Goal: Information Seeking & Learning: Learn about a topic

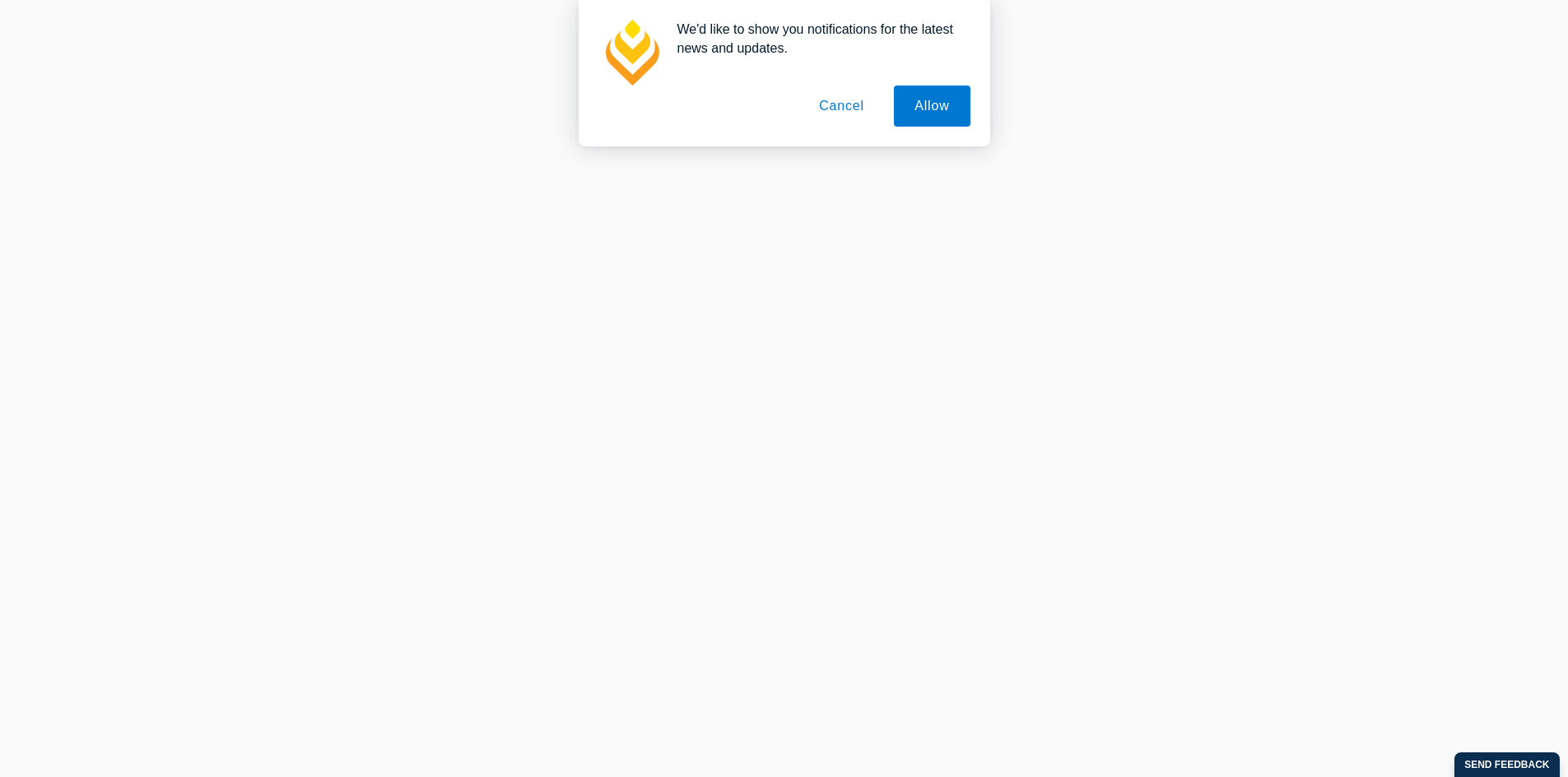
click at [839, 111] on button "Cancel" at bounding box center [841, 106] width 87 height 41
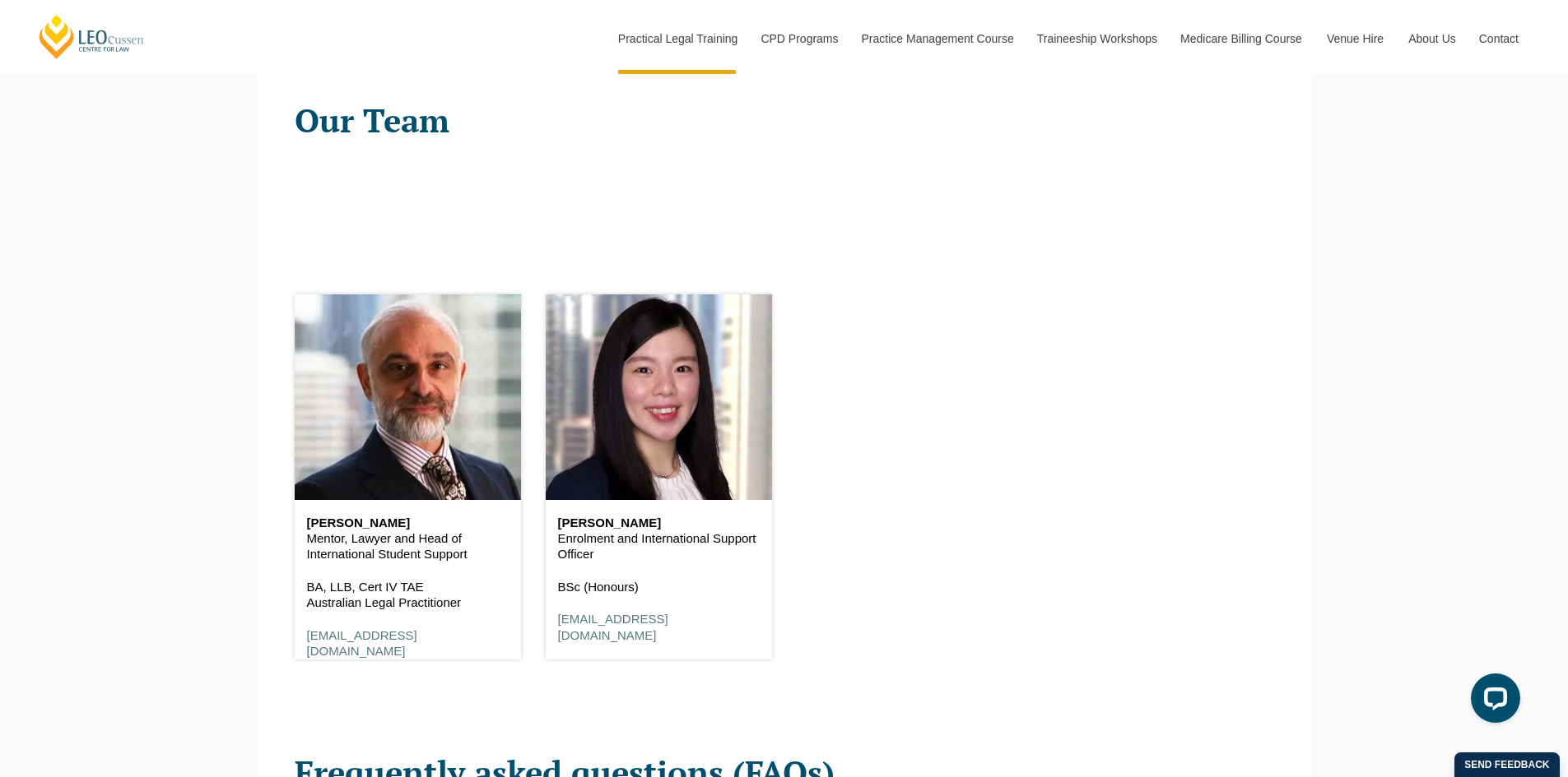
scroll to position [2057, 0]
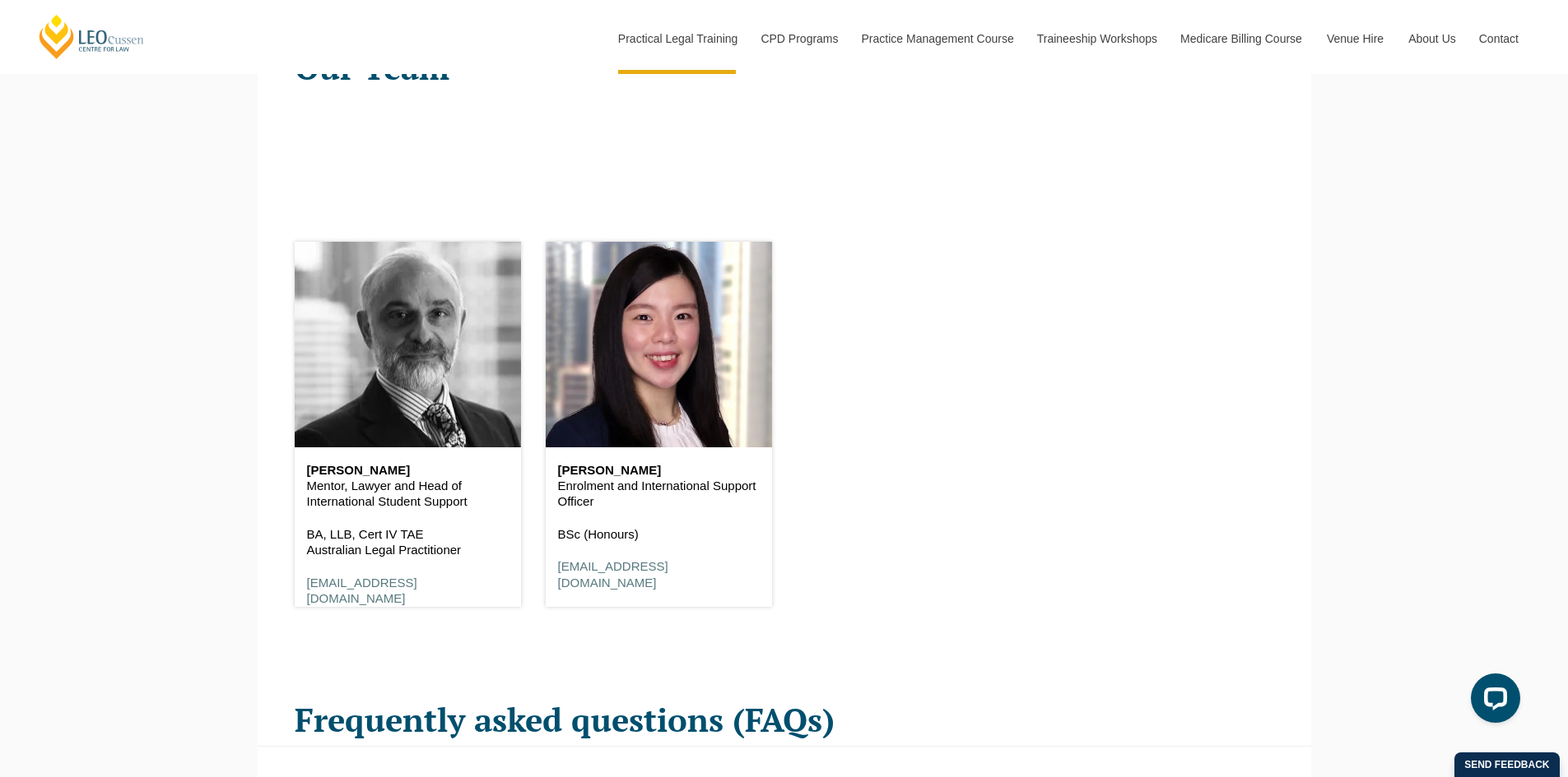
click at [396, 399] on header at bounding box center [407, 345] width 226 height 206
click at [347, 373] on header at bounding box center [407, 345] width 226 height 206
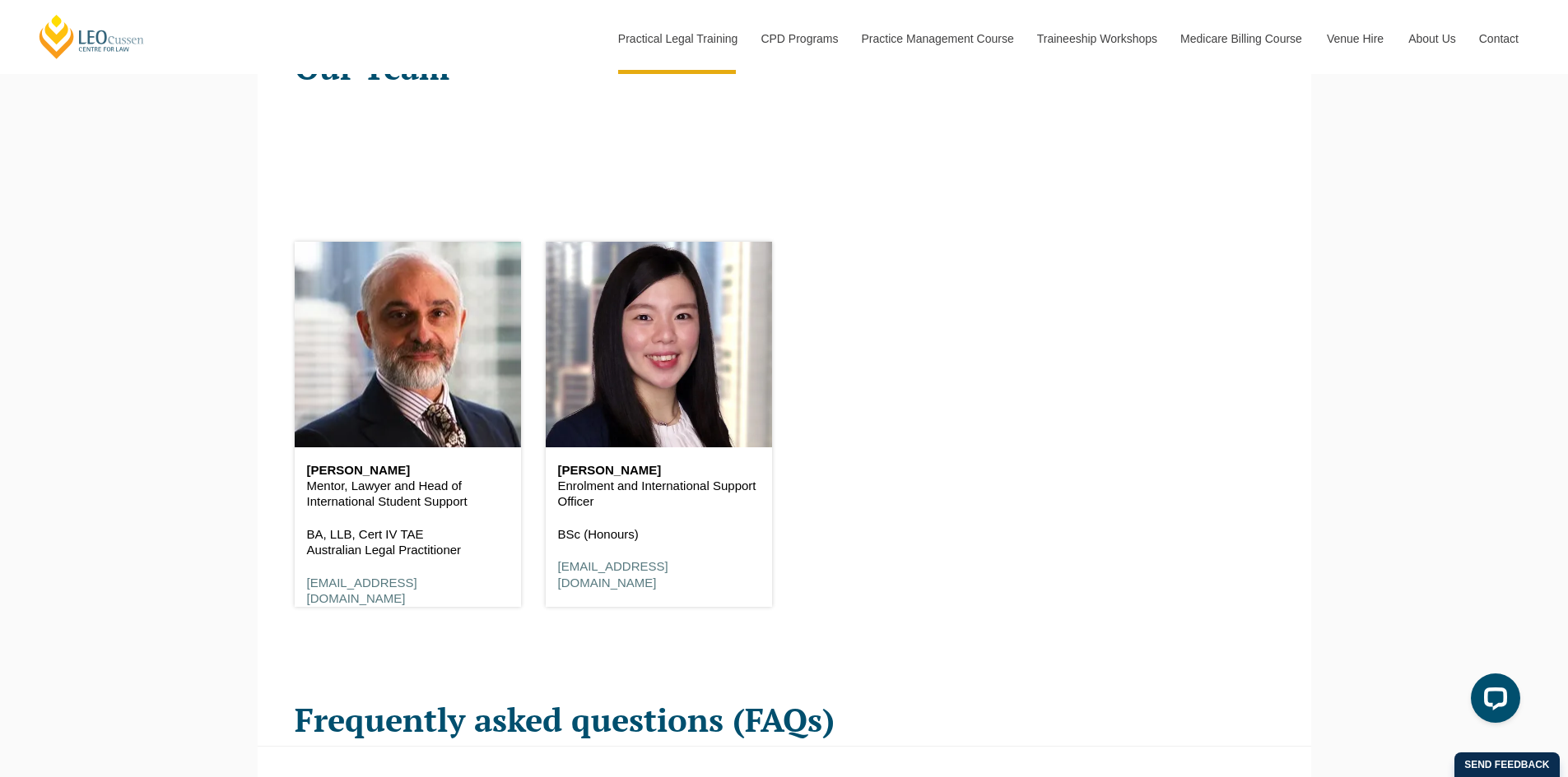
click at [399, 548] on p "BA, LLB, Cert IV TAE Australian Legal Practitioner" at bounding box center [408, 542] width 202 height 32
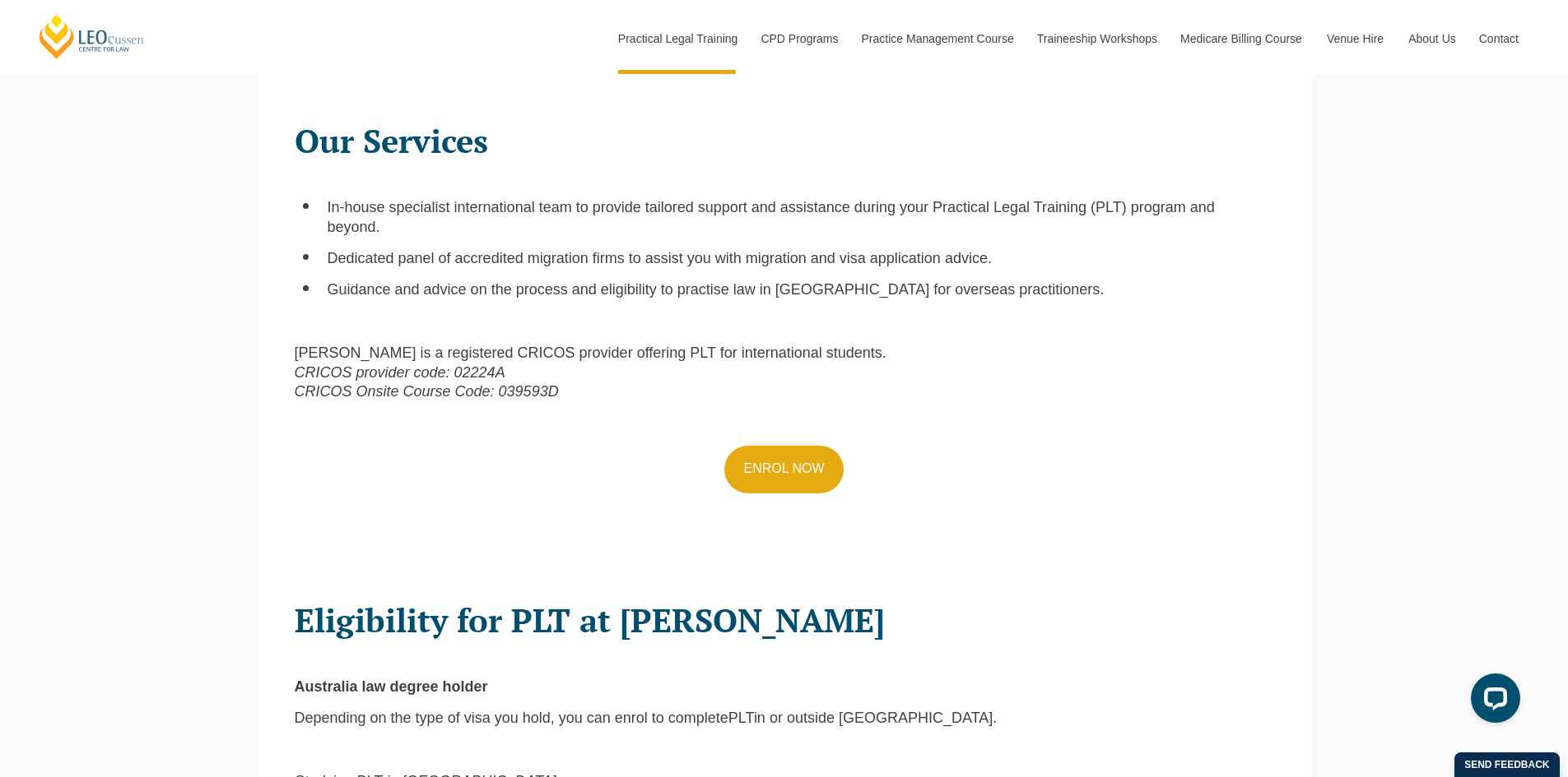
scroll to position [0, 0]
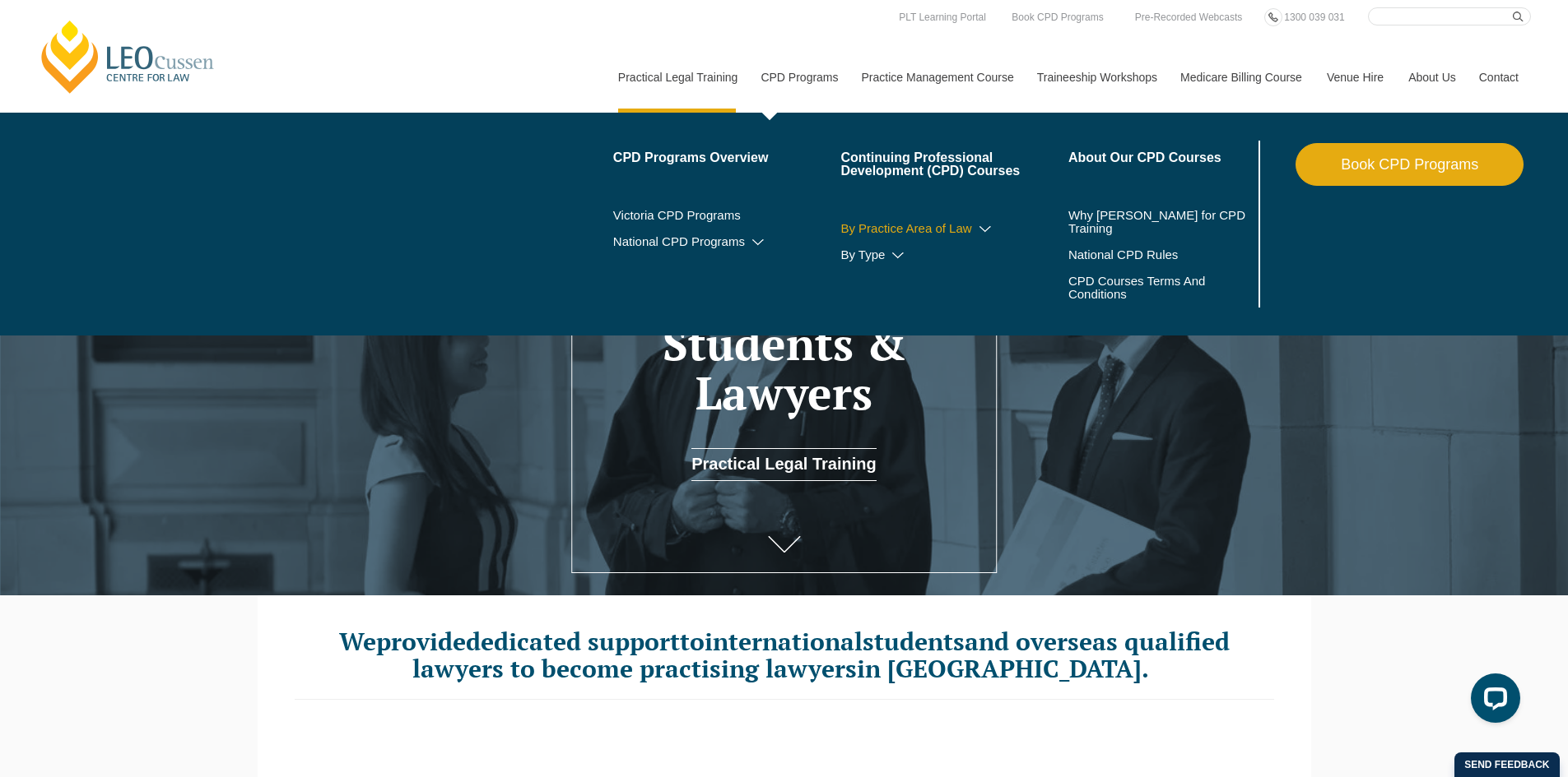
click at [988, 224] on icon at bounding box center [985, 230] width 17 height 12
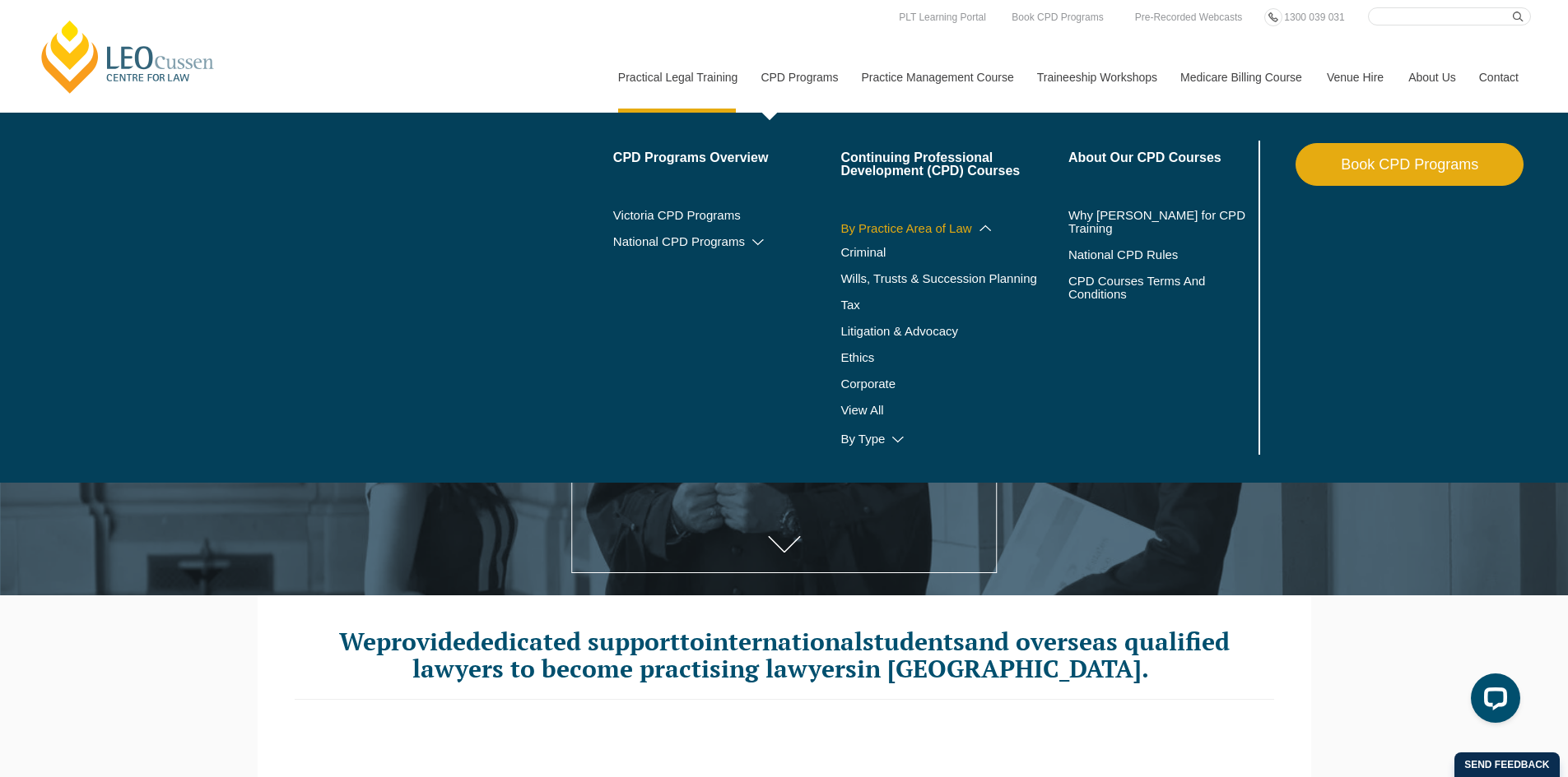
click at [988, 224] on icon at bounding box center [985, 228] width 17 height 12
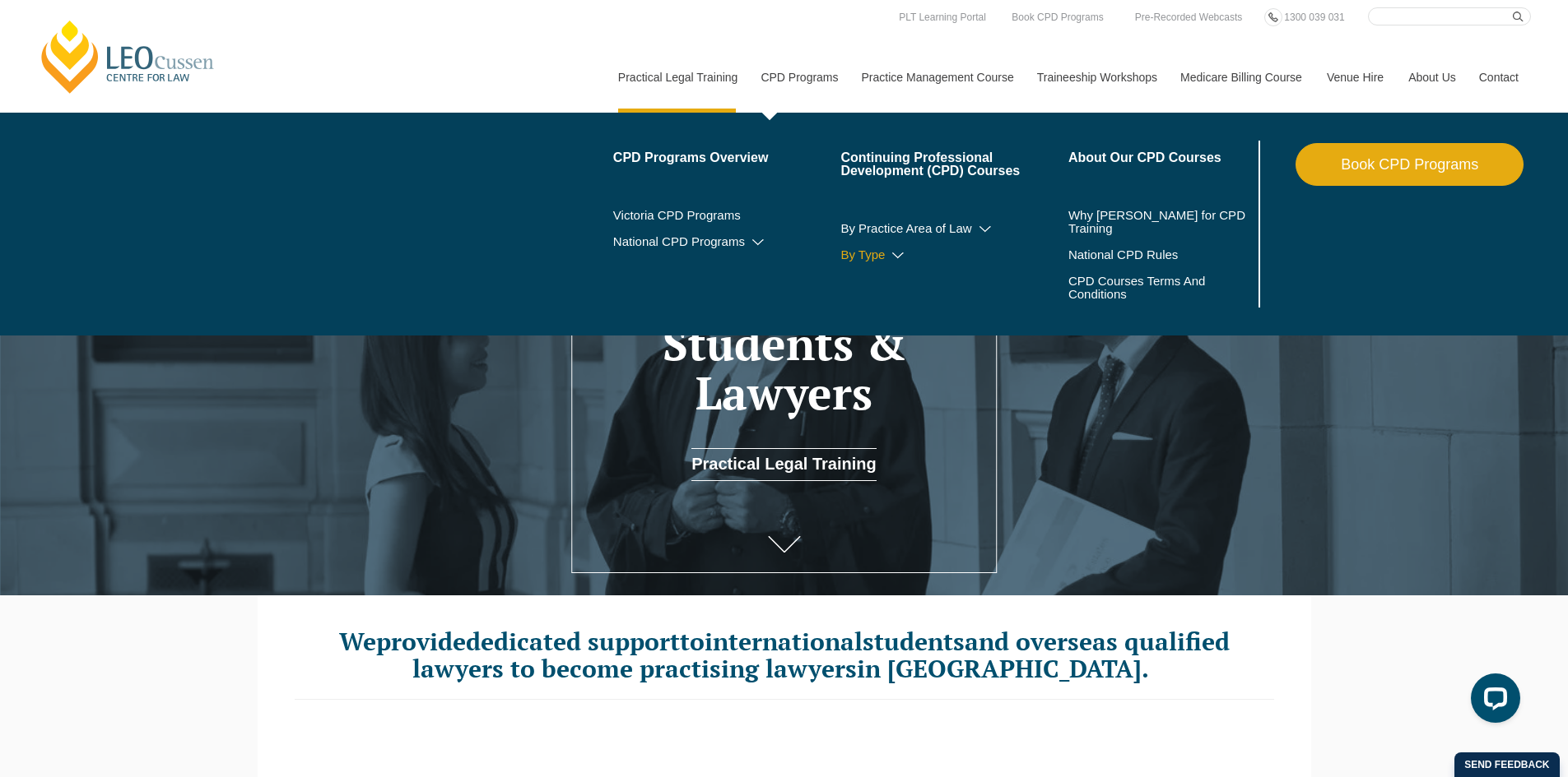
click at [900, 248] on link "By Type" at bounding box center [954, 255] width 228 height 13
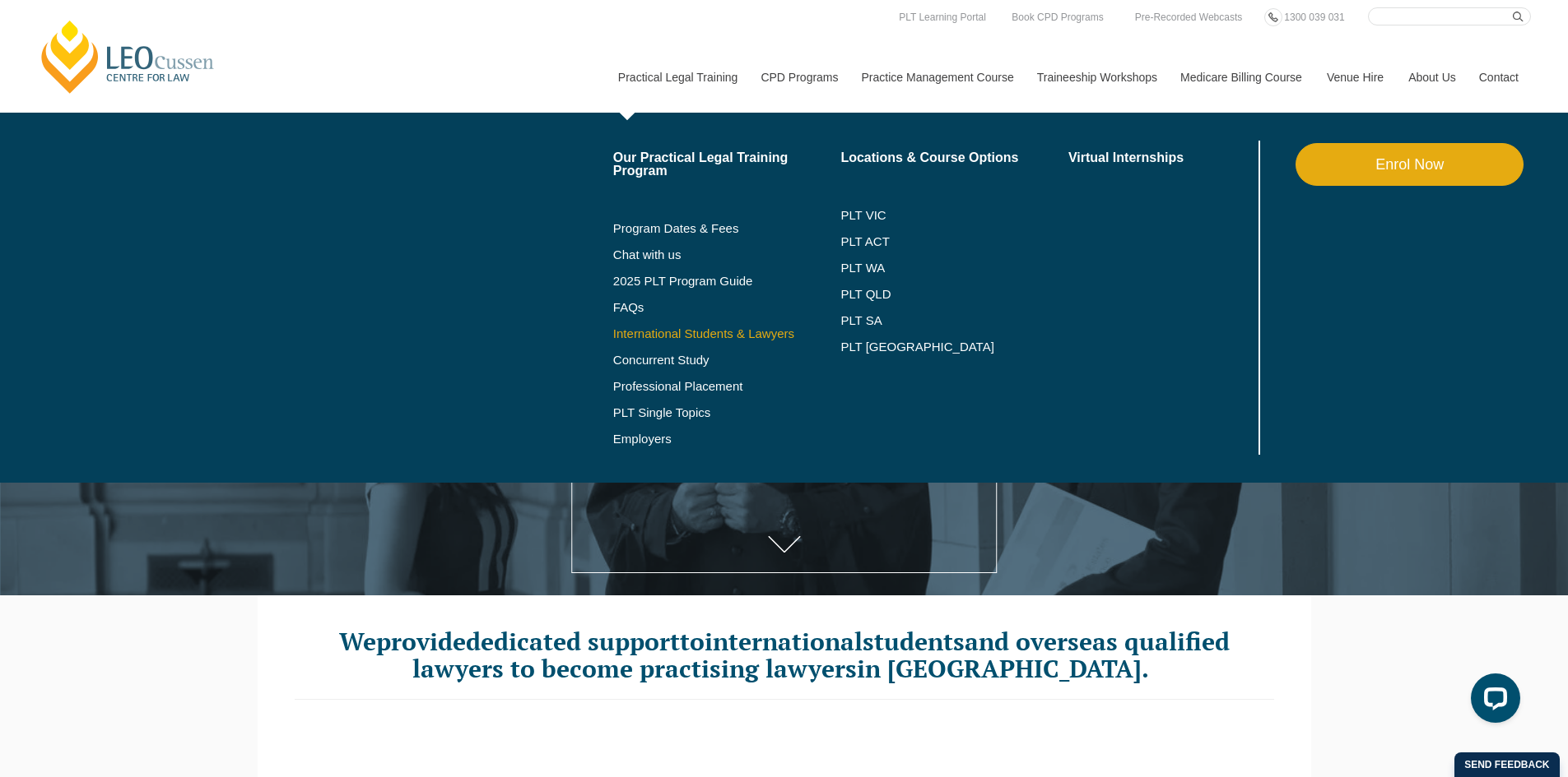
click at [675, 328] on link "International Students & Lawyers" at bounding box center [727, 334] width 228 height 13
click at [685, 336] on link "International Students & Lawyers" at bounding box center [727, 334] width 228 height 13
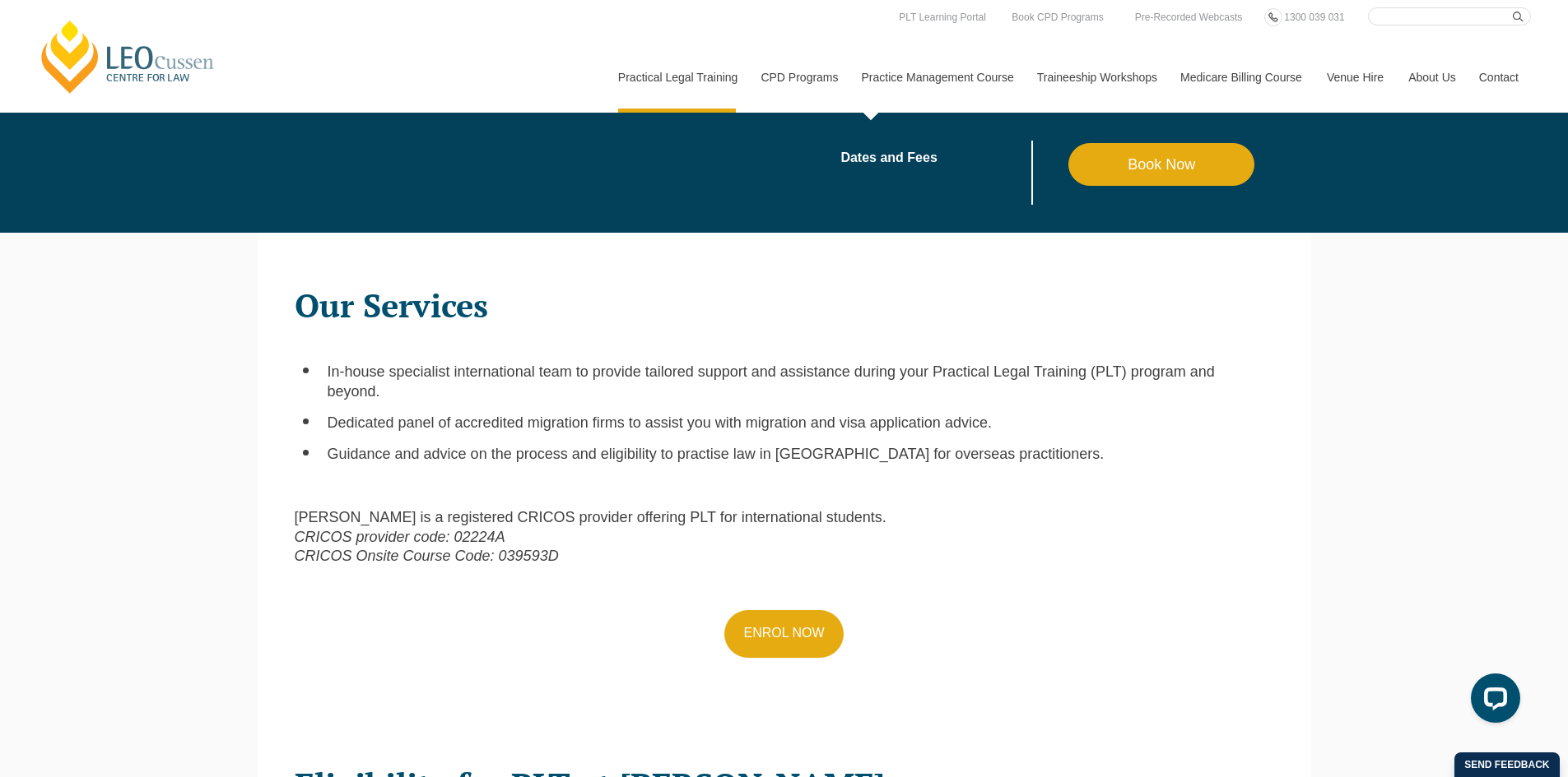
click at [977, 77] on link "Practice Management Course" at bounding box center [937, 77] width 175 height 71
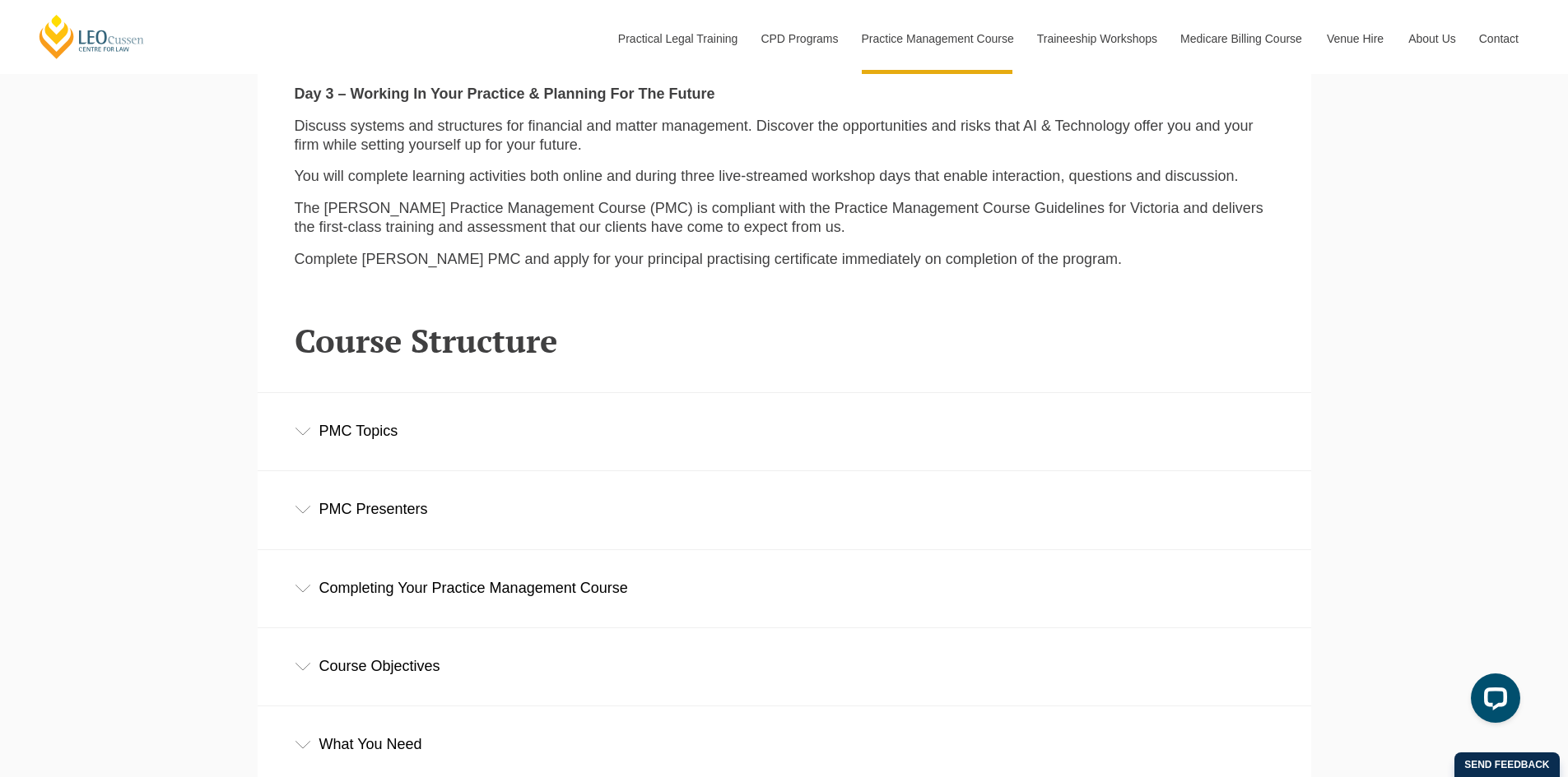
scroll to position [2138, 0]
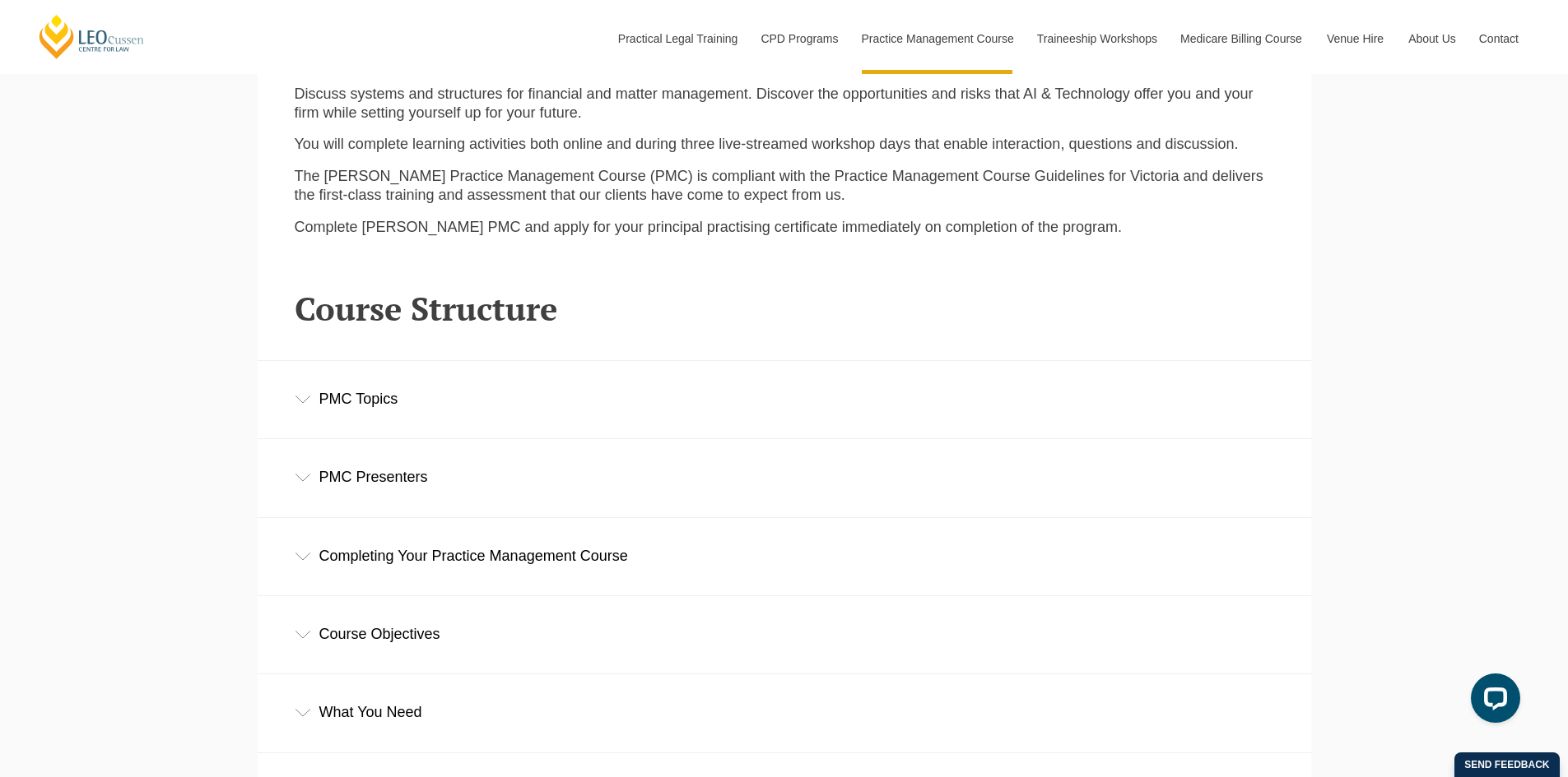
click at [374, 416] on div "PMC Topics" at bounding box center [784, 399] width 1053 height 77
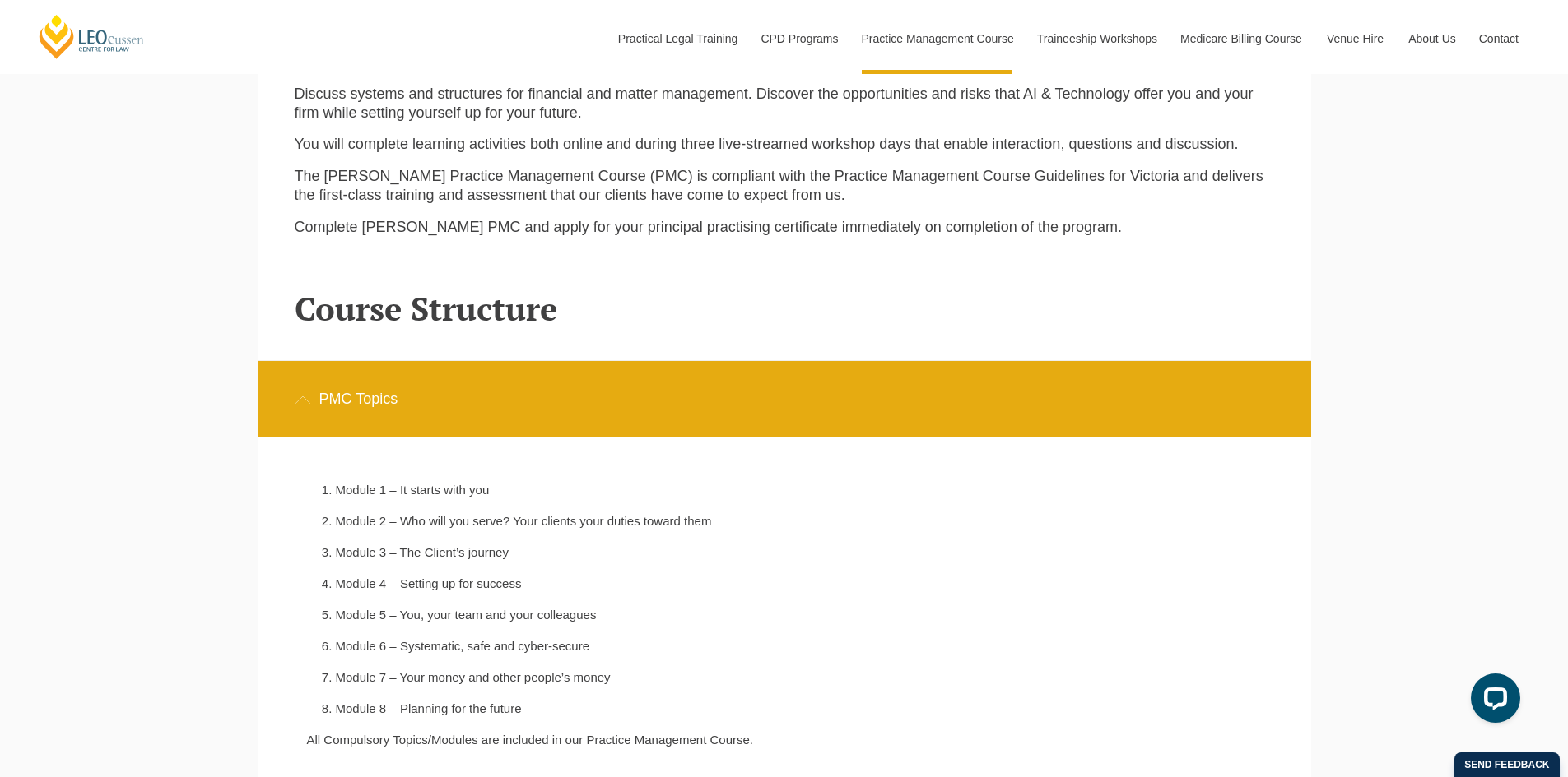
click at [373, 416] on div "PMC Topics" at bounding box center [784, 399] width 1053 height 77
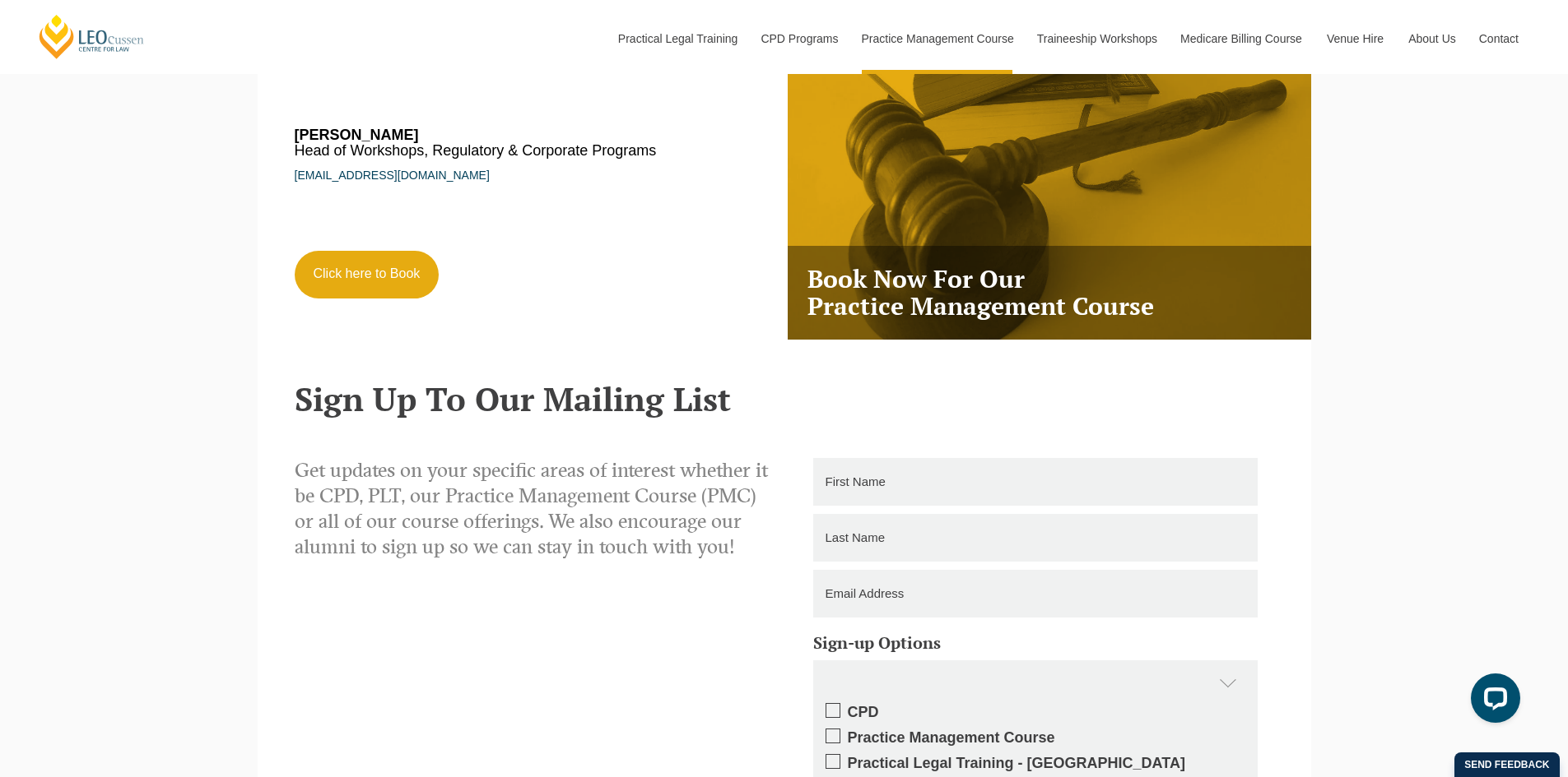
scroll to position [3126, 0]
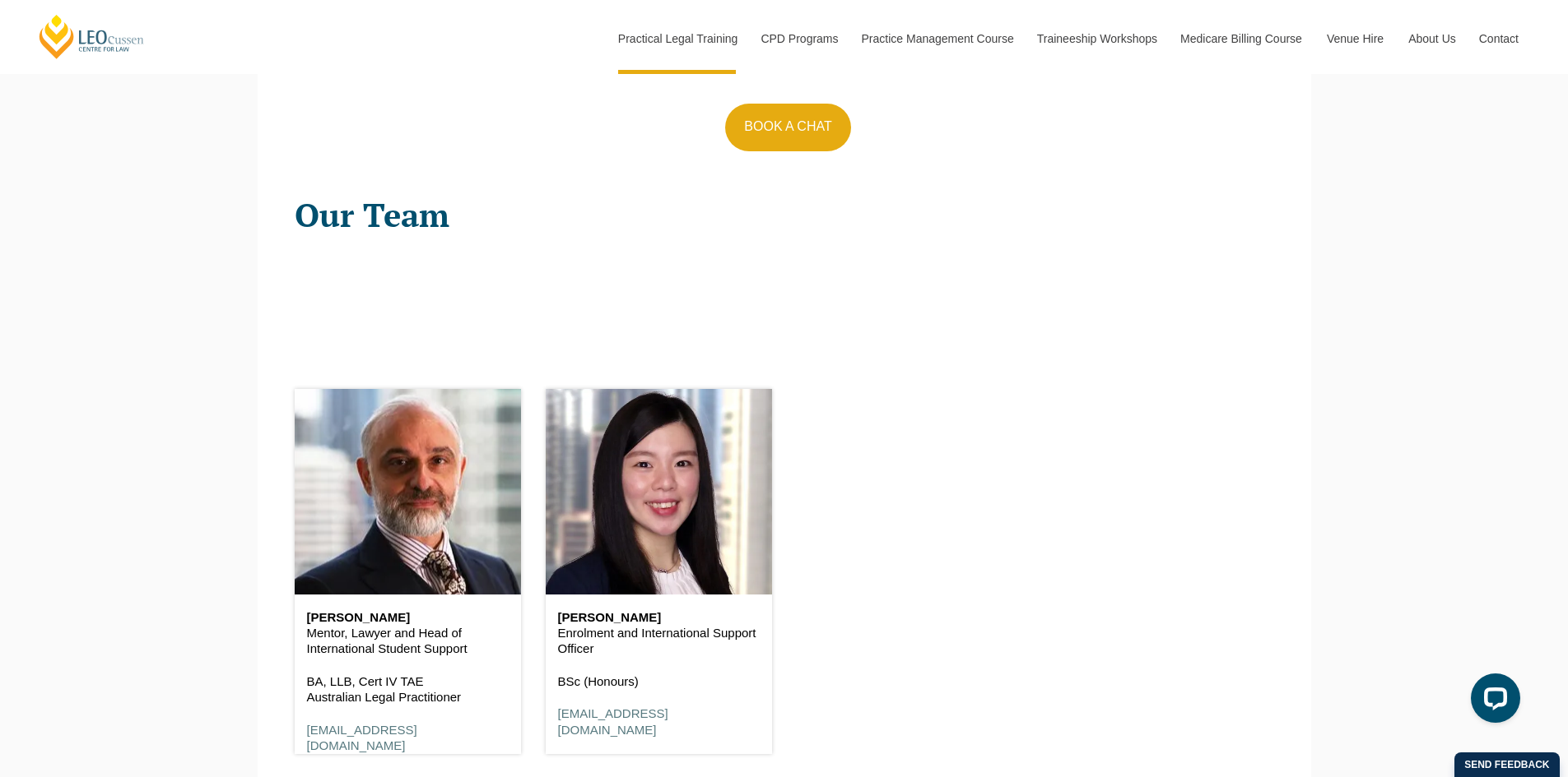
scroll to position [2221, 0]
